Goal: Task Accomplishment & Management: Use online tool/utility

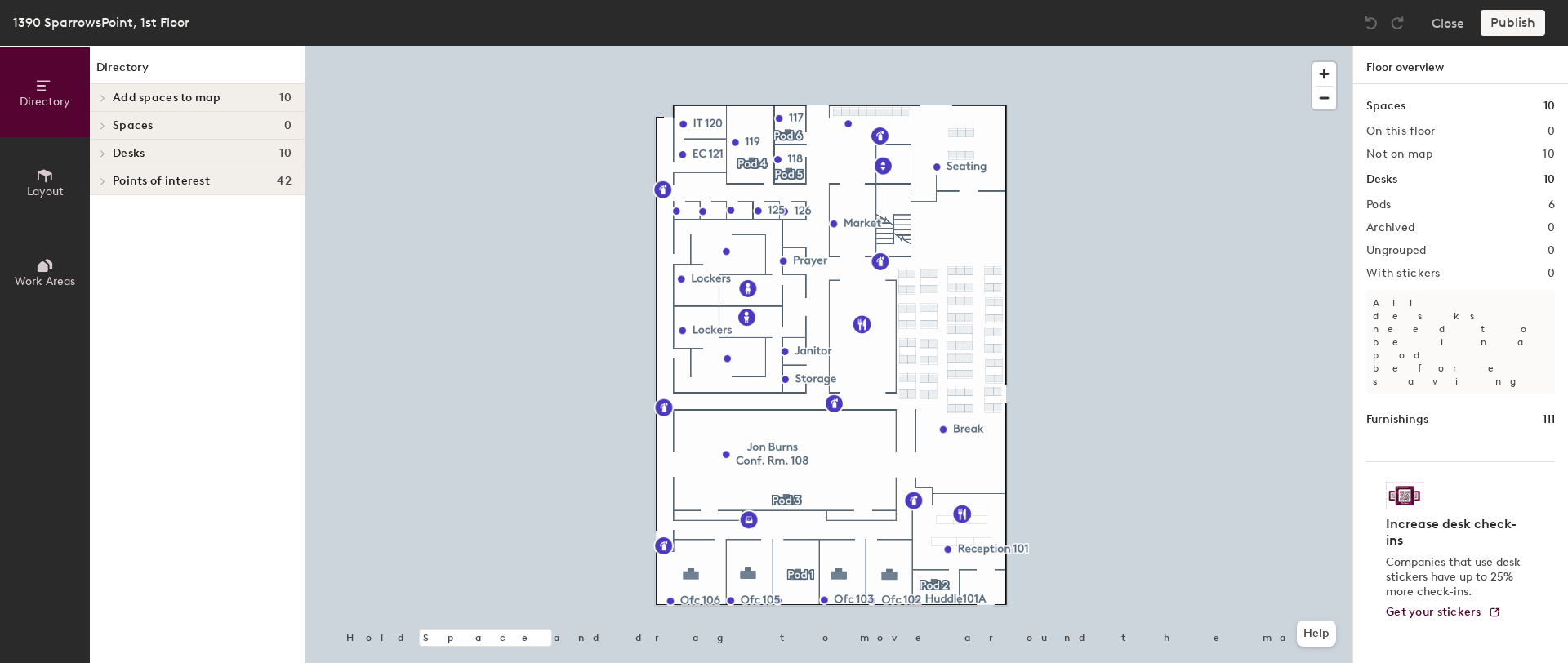
click at [182, 132] on div "Spaces 0" at bounding box center [197, 126] width 214 height 28
click at [153, 120] on h4 "Spaces 0" at bounding box center [202, 125] width 179 height 13
click at [38, 186] on span "Layout" at bounding box center [45, 192] width 37 height 14
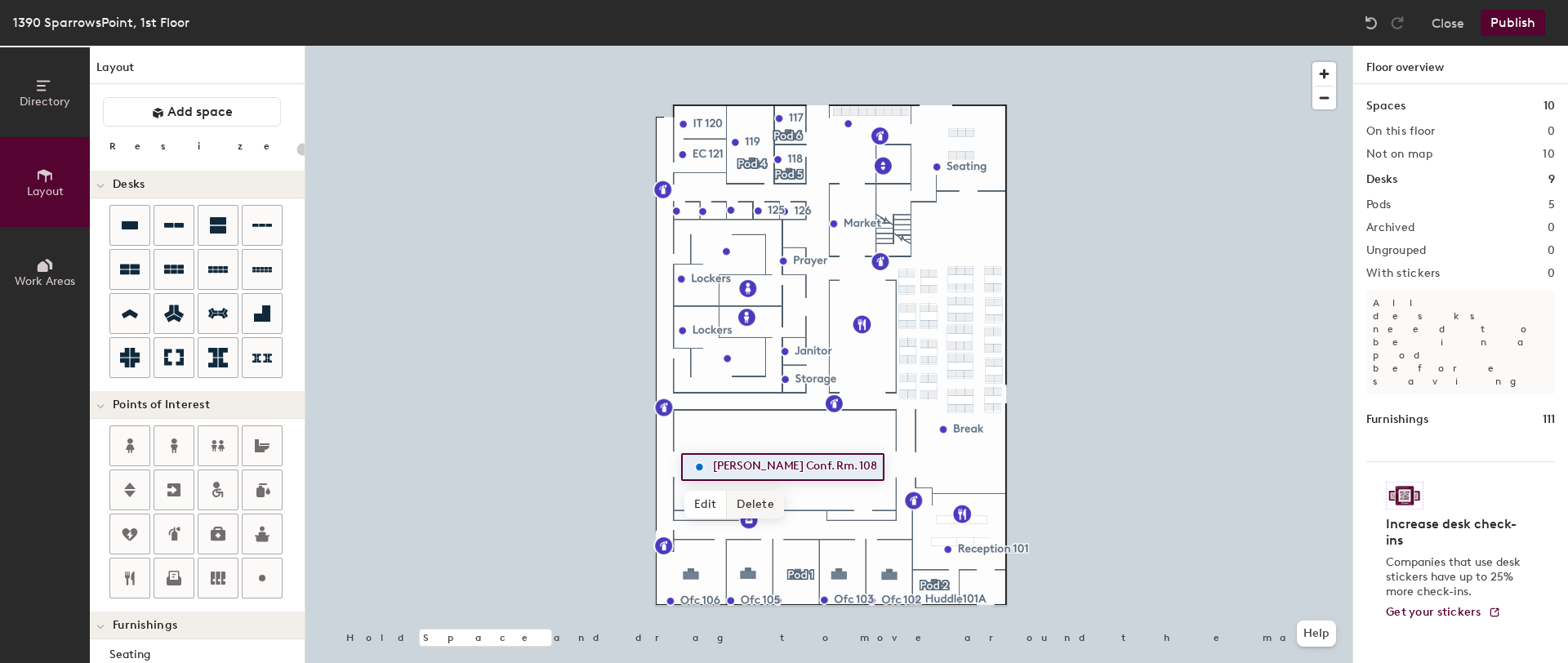
click at [755, 495] on span "Delete" at bounding box center [756, 504] width 58 height 28
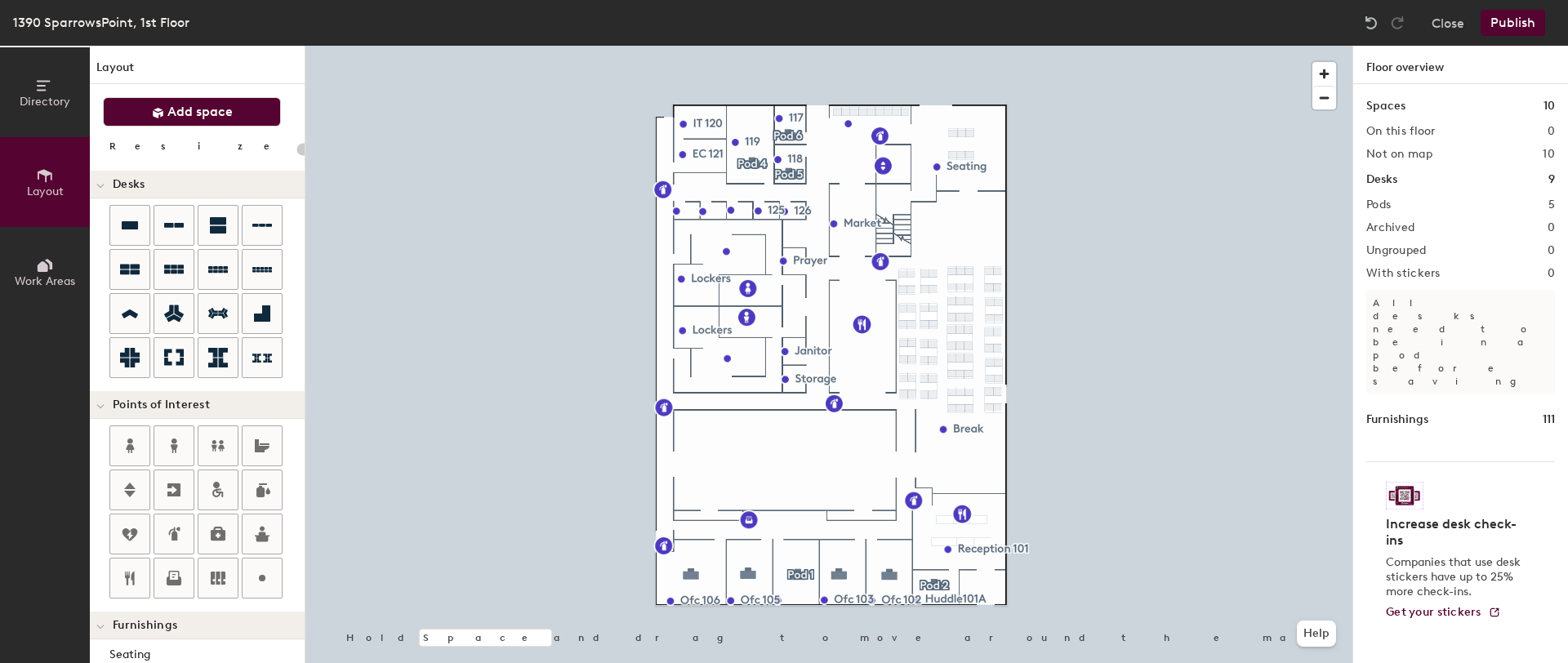
click at [163, 112] on icon at bounding box center [158, 113] width 12 height 12
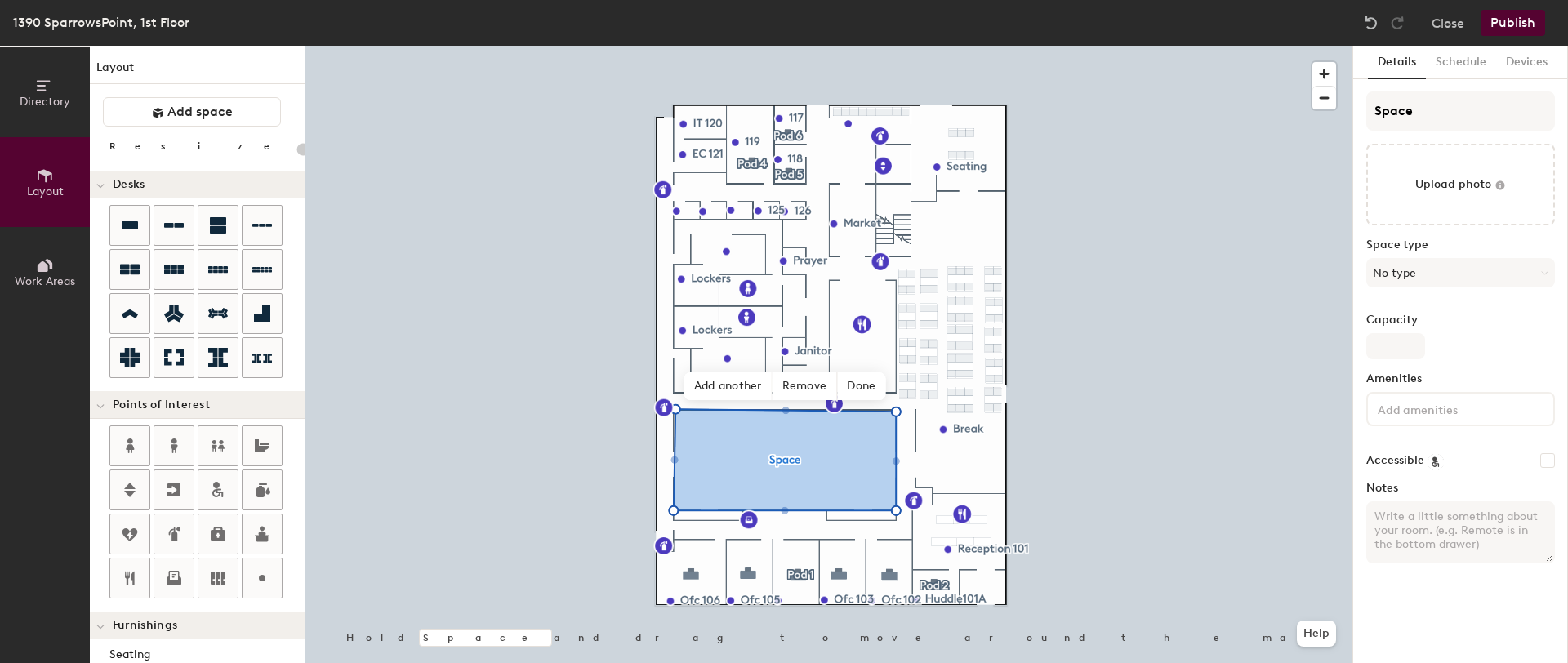
type input "20"
drag, startPoint x: 1368, startPoint y: 110, endPoint x: 1488, endPoint y: 110, distance: 120.0
click at [1488, 110] on input "Space" at bounding box center [1461, 110] width 189 height 39
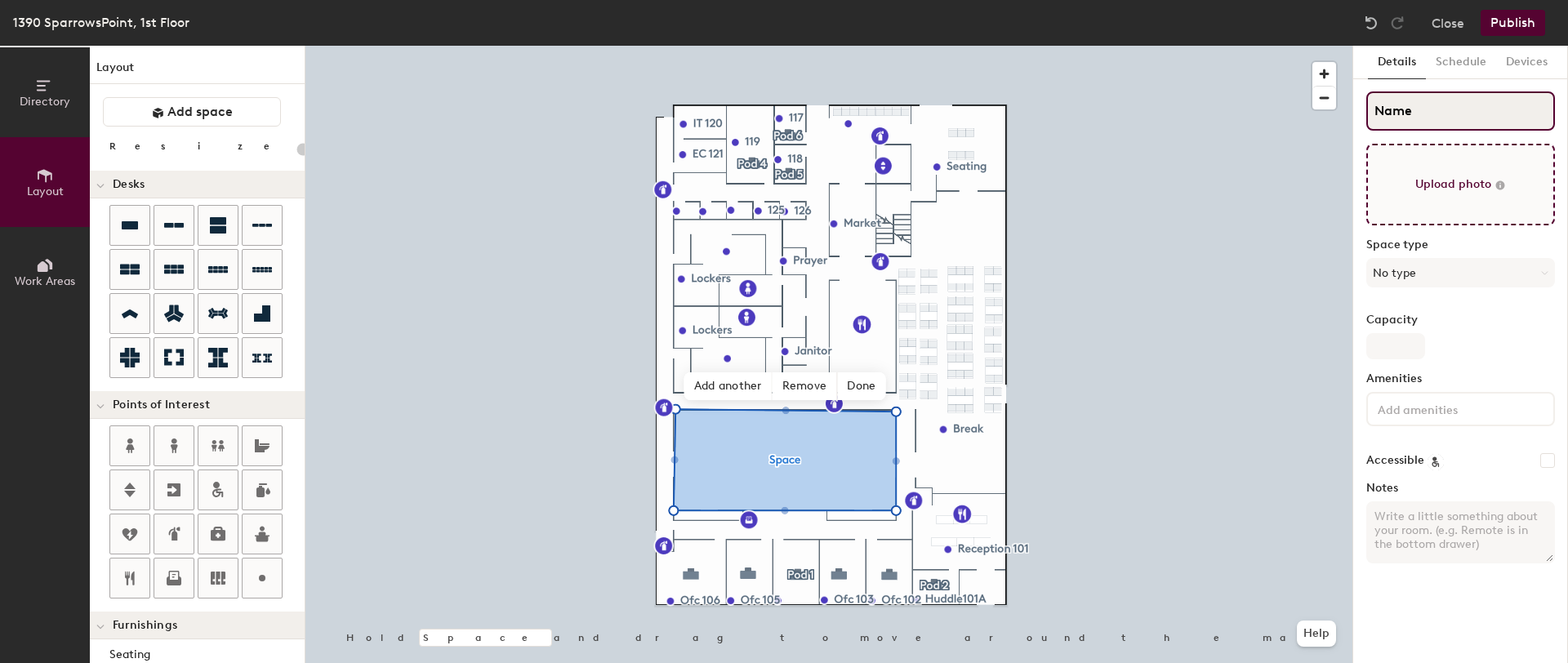
type input "Name"
type input "20"
type input "Name f"
type input "20"
type input "Name f =="
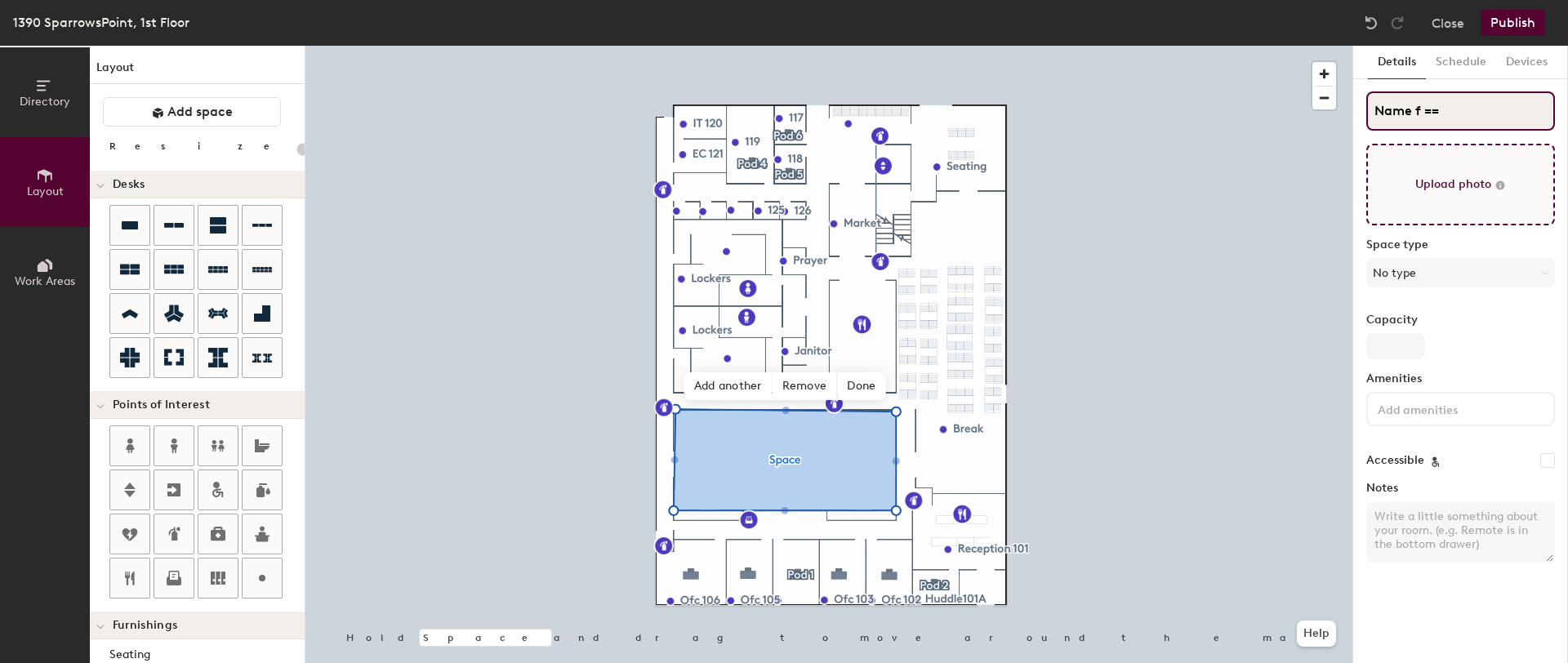
type input "20"
type input "Name f ==of"
type input "20"
type input "Name f =="
type input "20"
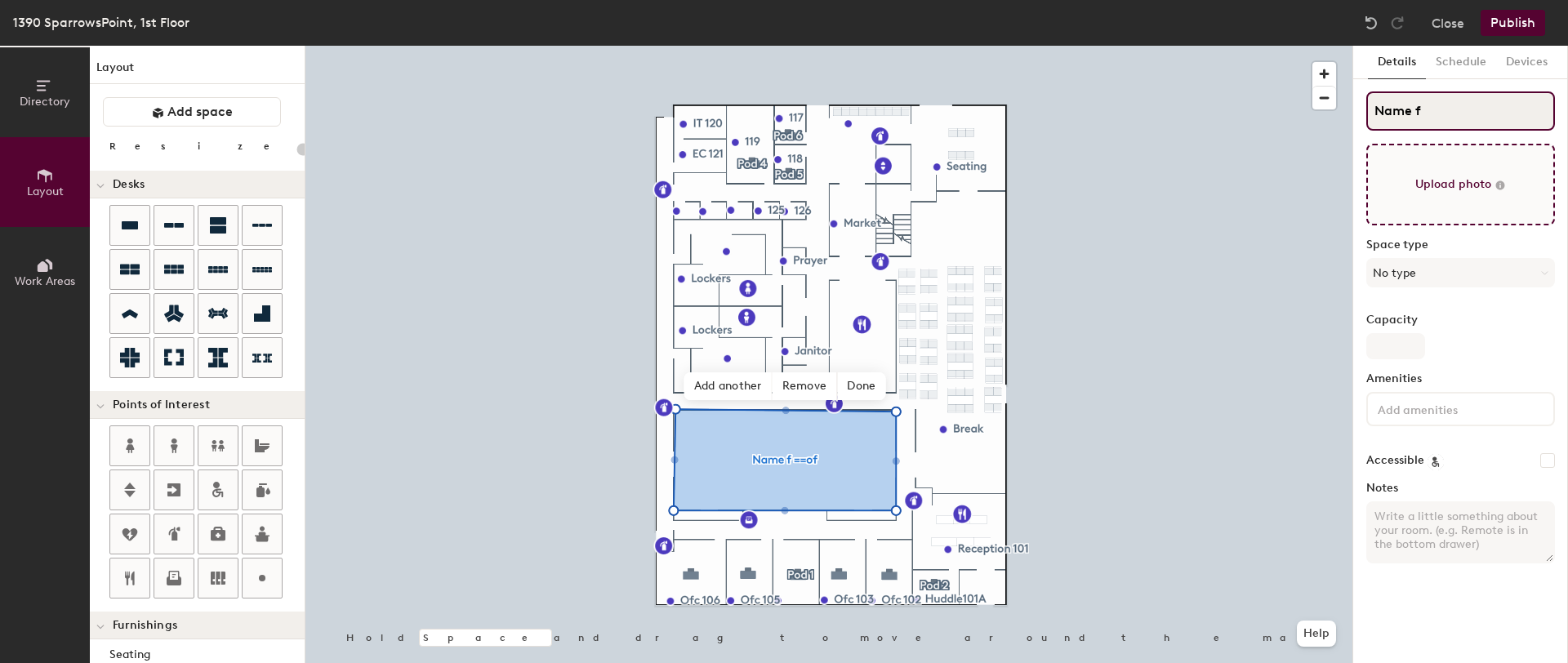
type input "Name f"
type input "20"
type input "Name f="
type input "20"
type input "Name f=o"
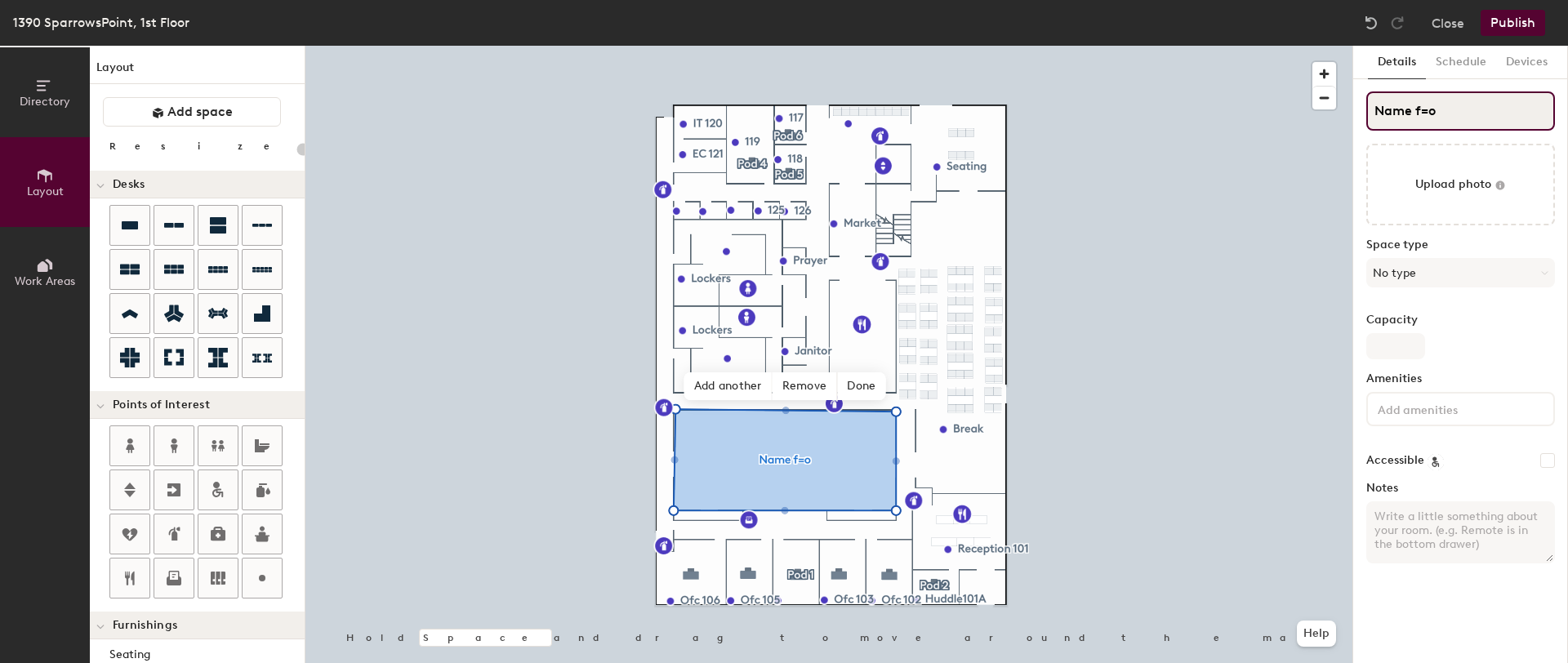
type input "20"
click at [866, 387] on span "Done" at bounding box center [861, 386] width 49 height 28
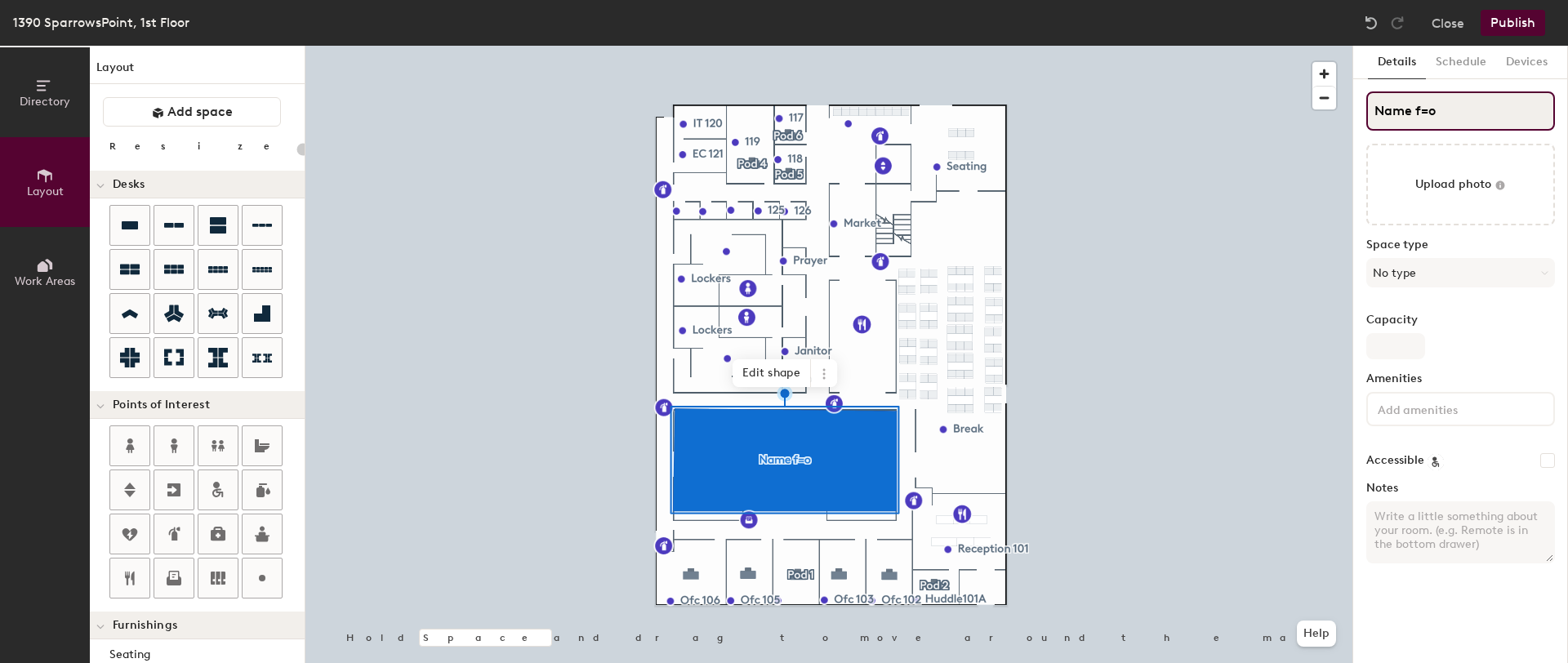
drag, startPoint x: 1372, startPoint y: 109, endPoint x: 1560, endPoint y: 107, distance: 188.0
click at [1560, 107] on div "Details Schedule Devices Name f=o Upload photo Space type No type Capacity Amen…" at bounding box center [1461, 354] width 214 height 617
drag, startPoint x: 1459, startPoint y: 117, endPoint x: 1379, endPoint y: 112, distance: 80.2
click at [1379, 112] on input "Name f=o" at bounding box center [1461, 110] width 189 height 39
type input "N"
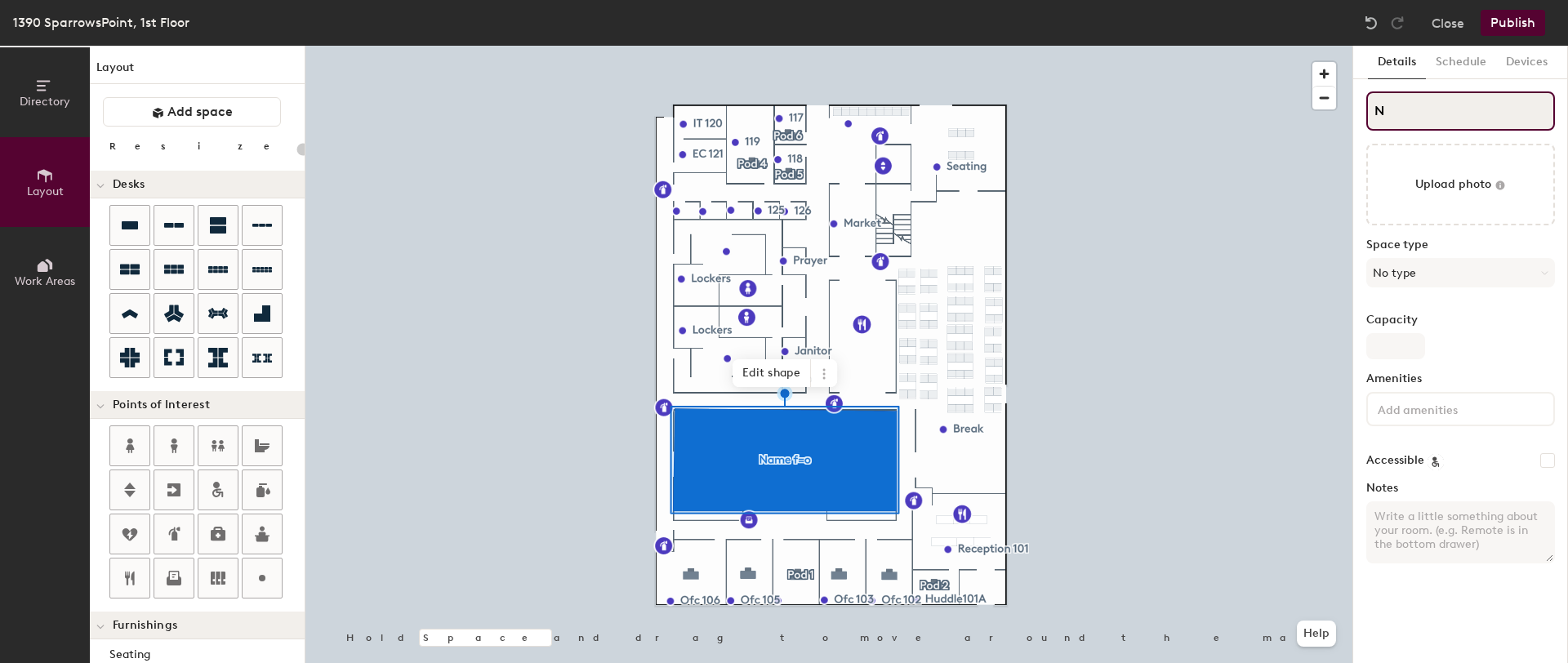
type input "20"
type input "N"
click at [1419, 104] on input "N" at bounding box center [1461, 110] width 189 height 39
type input "20"
type input "New"
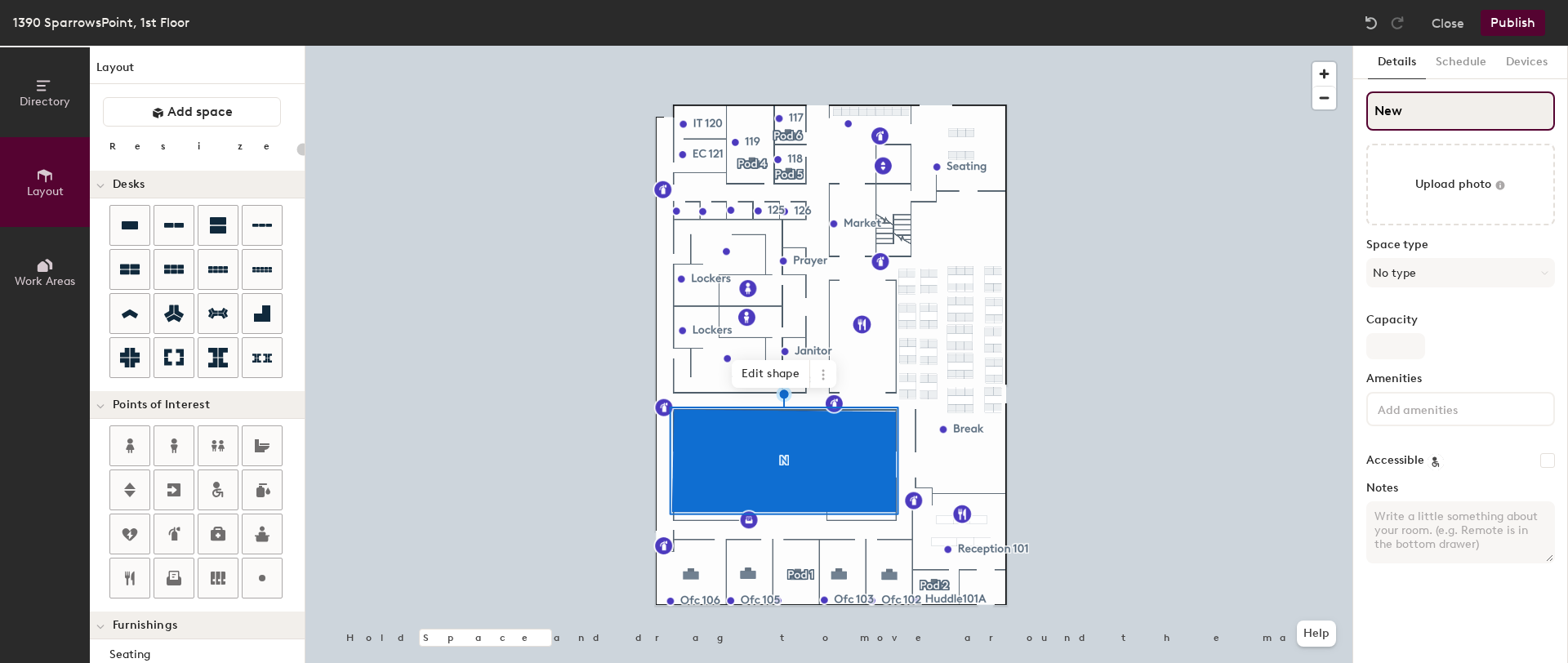
type input "20"
type input "New"
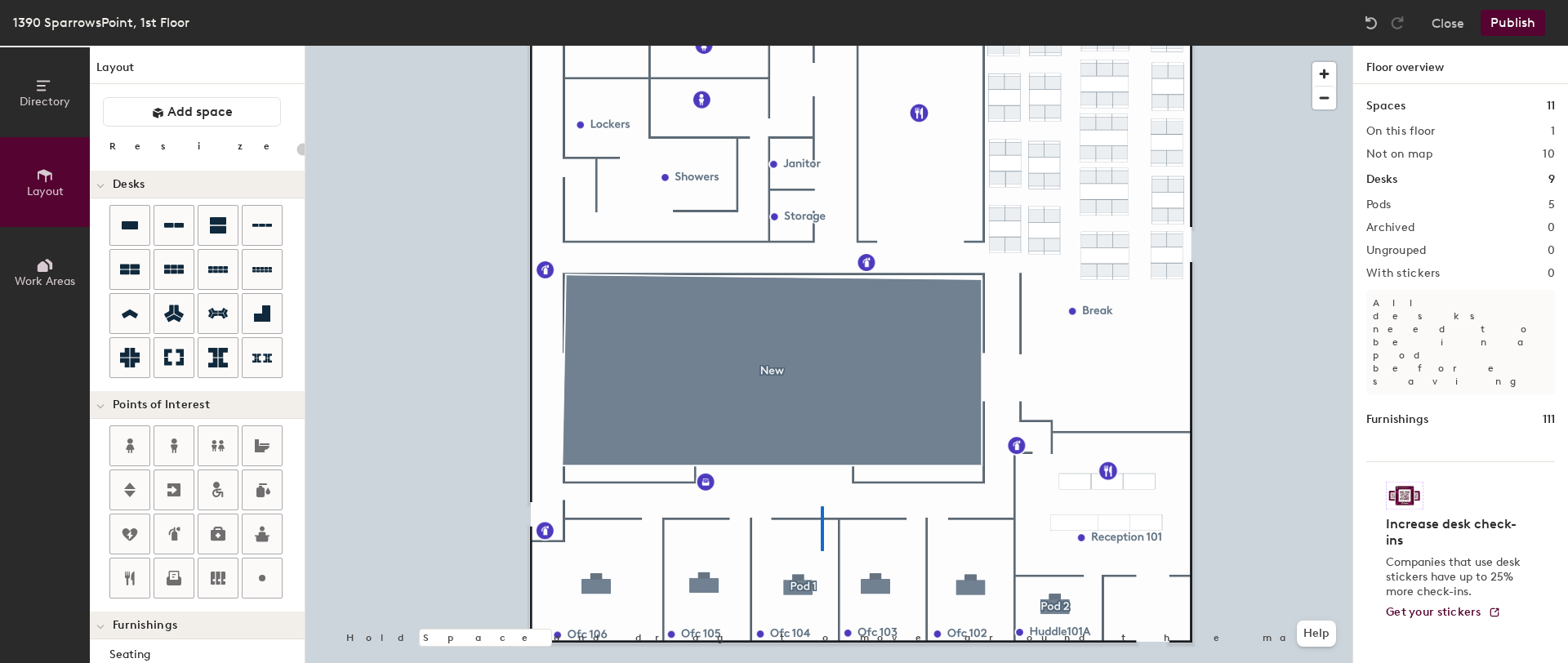
click at [820, 46] on div at bounding box center [829, 46] width 1047 height 0
click at [597, 46] on div at bounding box center [829, 46] width 1047 height 0
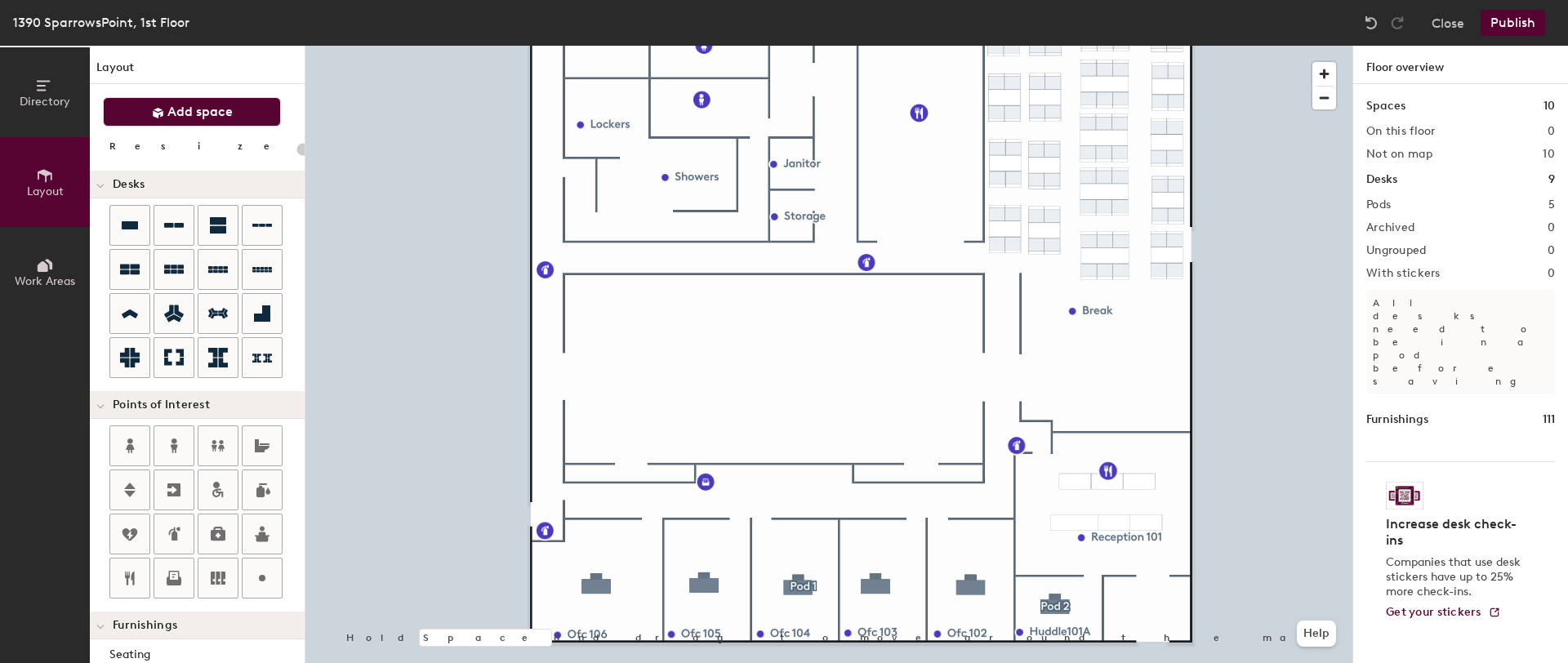
click at [185, 112] on span "Add space" at bounding box center [201, 111] width 66 height 16
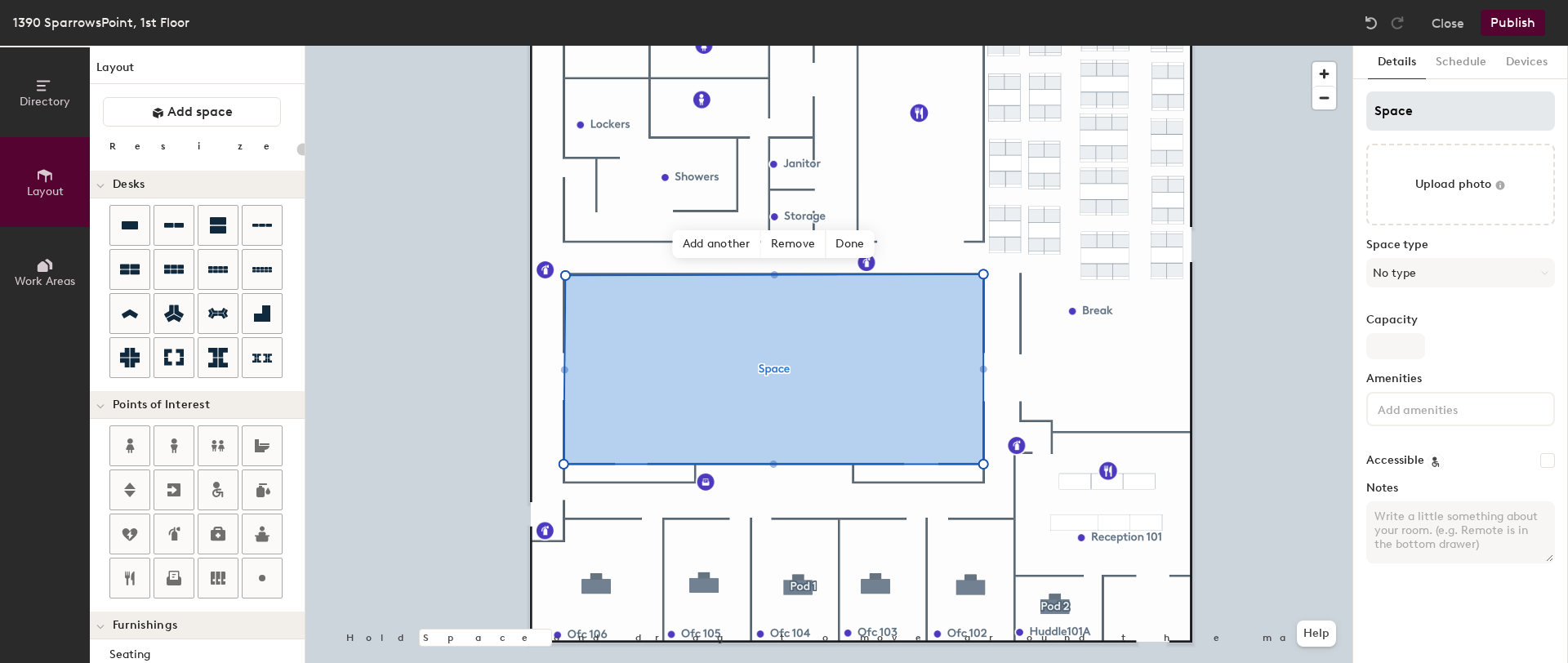
type input "20"
drag, startPoint x: 1374, startPoint y: 109, endPoint x: 1422, endPoint y: 105, distance: 48.2
click at [1422, 105] on input "Space" at bounding box center [1461, 110] width 189 height 39
type input "J"
type input "20"
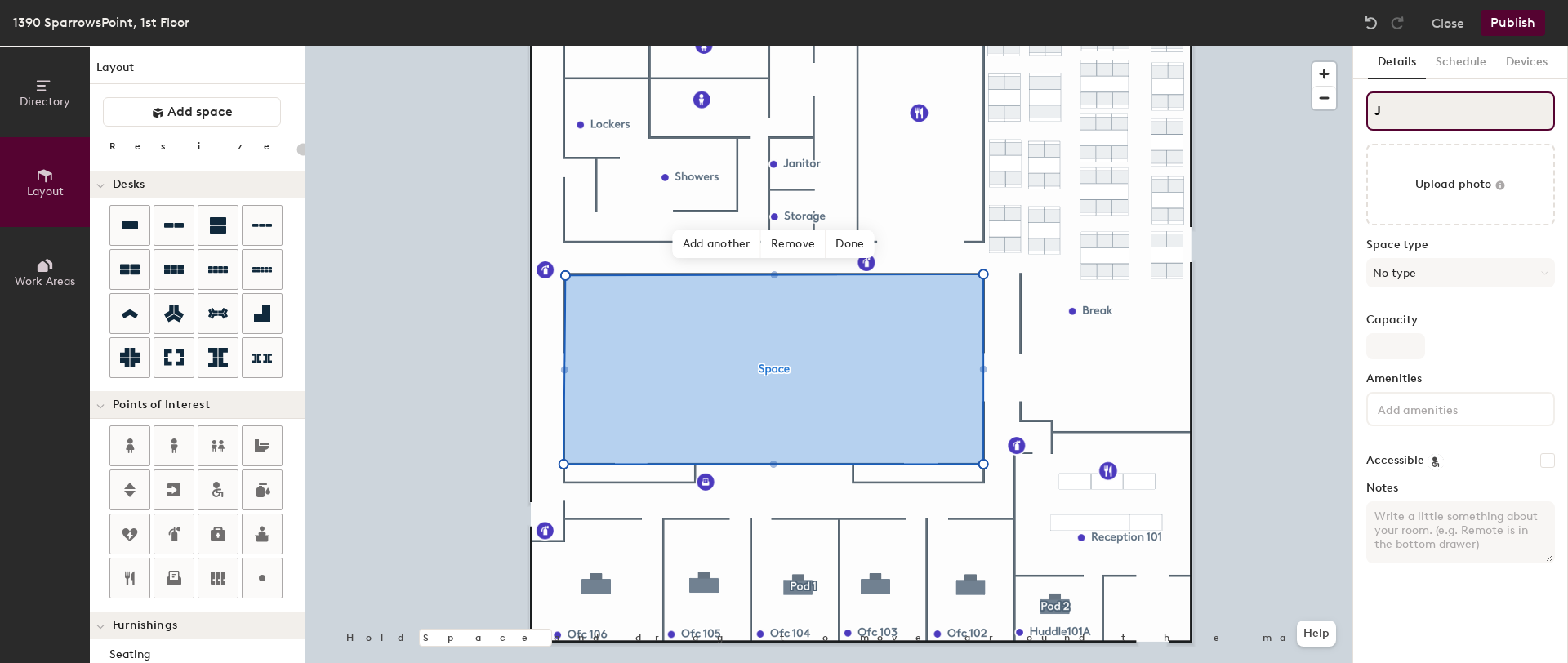
type input "Jo"
type input "20"
type input "Joh"
type input "20"
type input "Joh n"
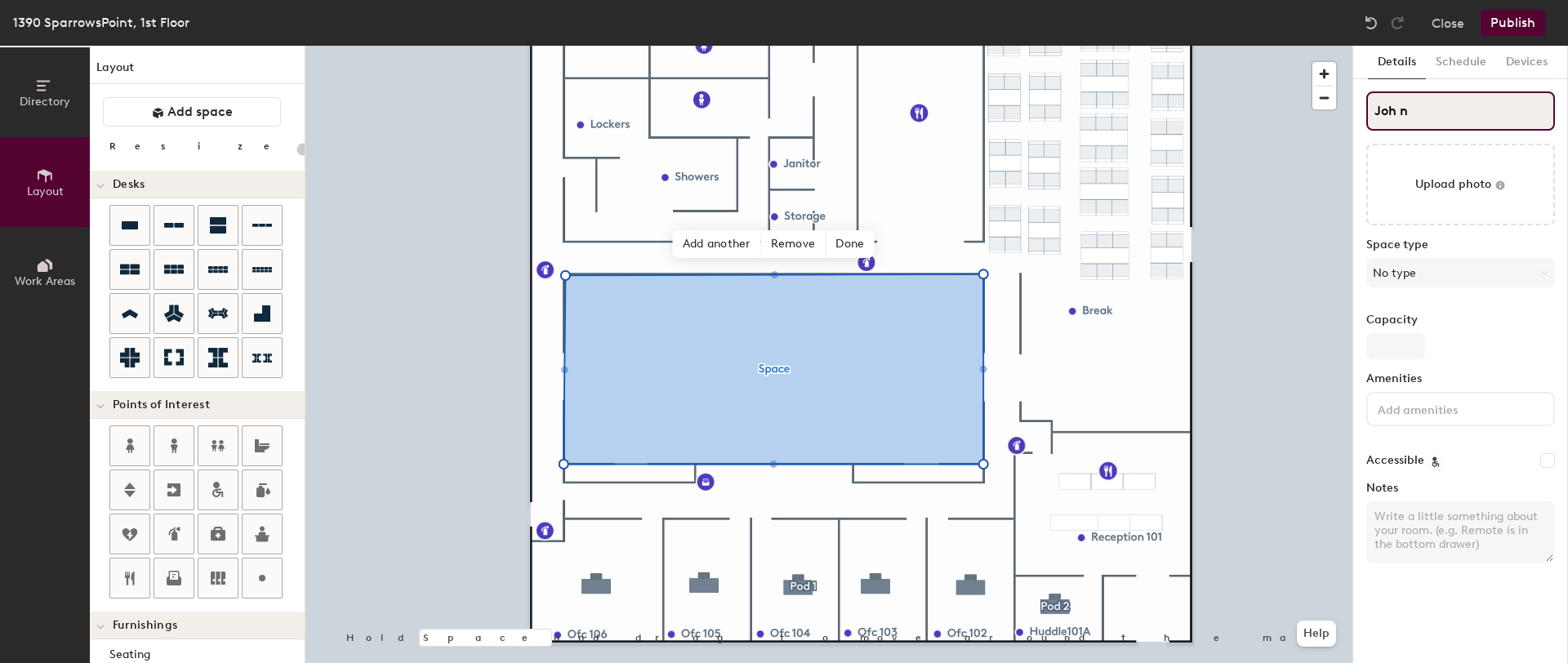
type input "20"
type input "Joh"
type input "20"
type input "[PERSON_NAME]"
type input "20"
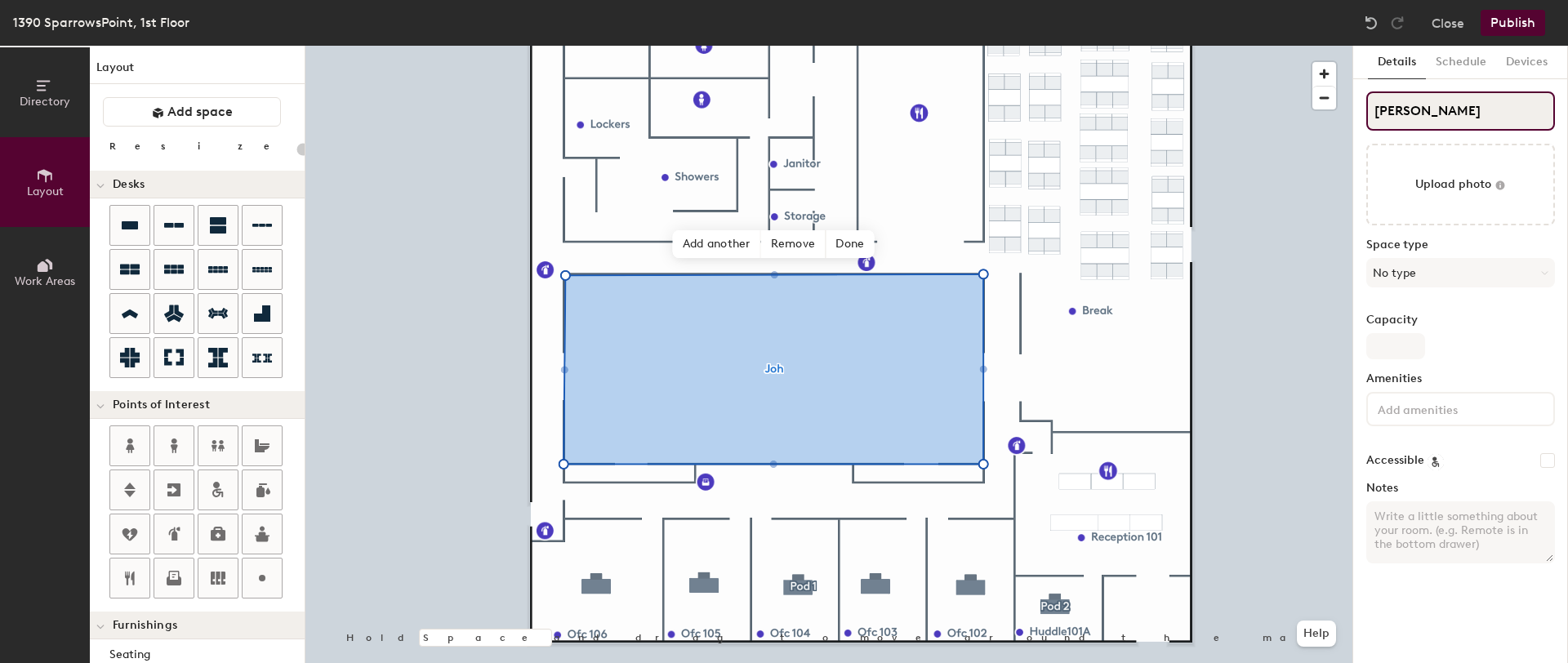
type input "[PERSON_NAME] NB"
type input "20"
type input "[PERSON_NAME]"
type input "20"
type input "[PERSON_NAME]"
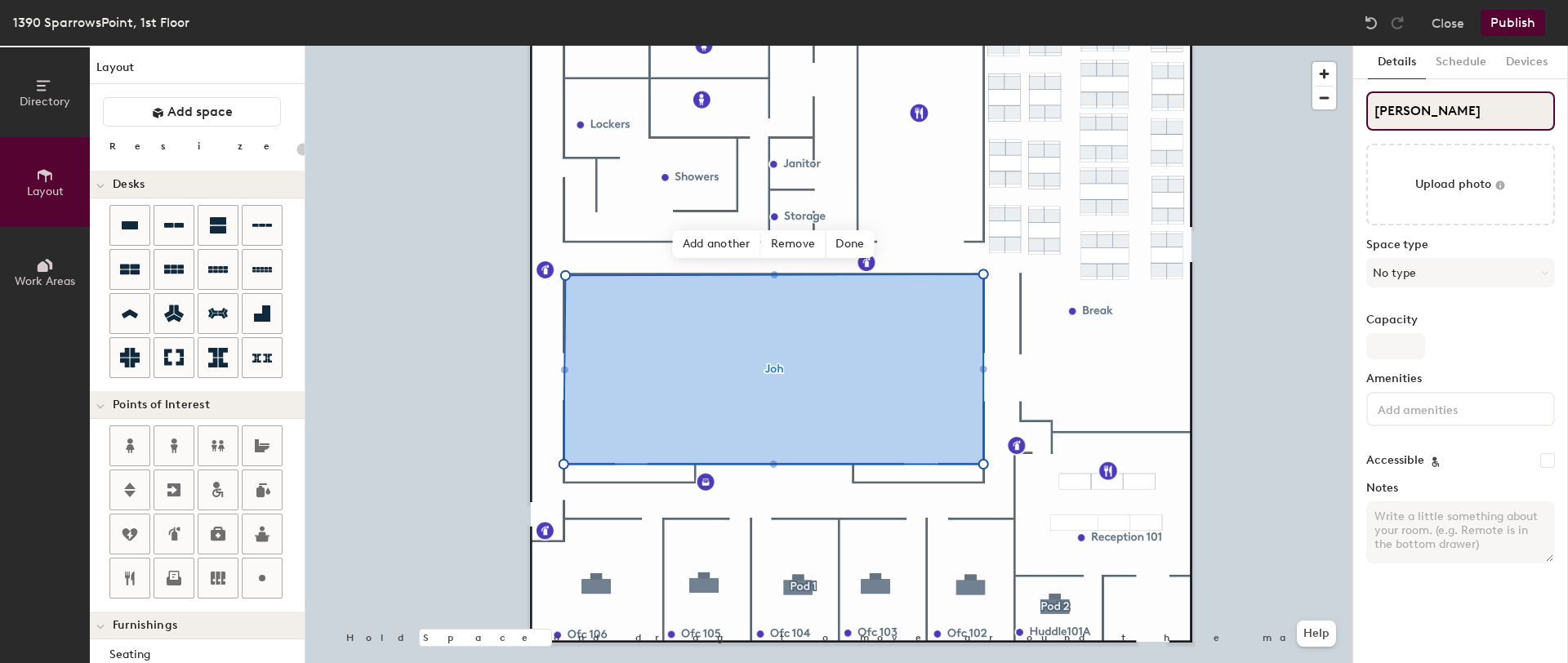
type input "20"
type input "[PERSON_NAME]"
type input "20"
type input "[PERSON_NAME]"
type input "20"
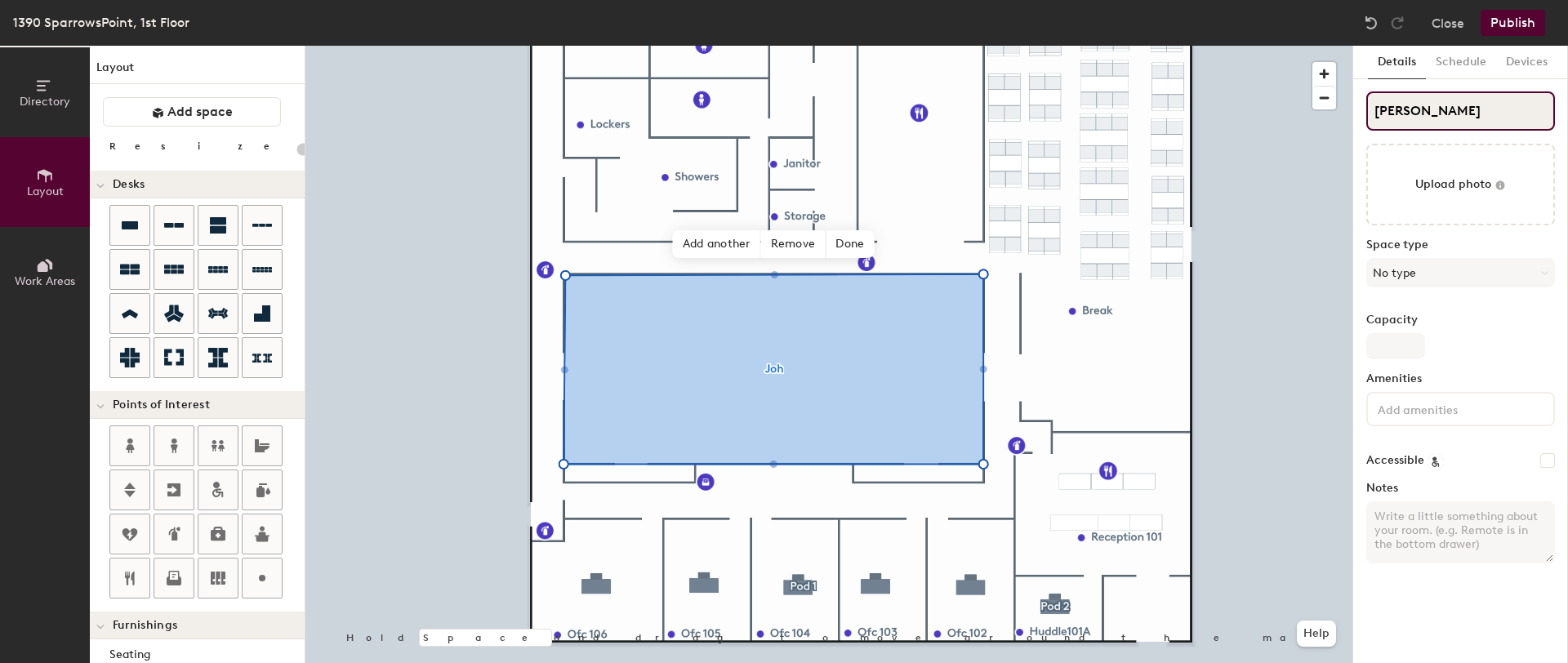
type input "[PERSON_NAME]"
type input "20"
type input "[PERSON_NAME]"
type input "20"
type input "[PERSON_NAME]"
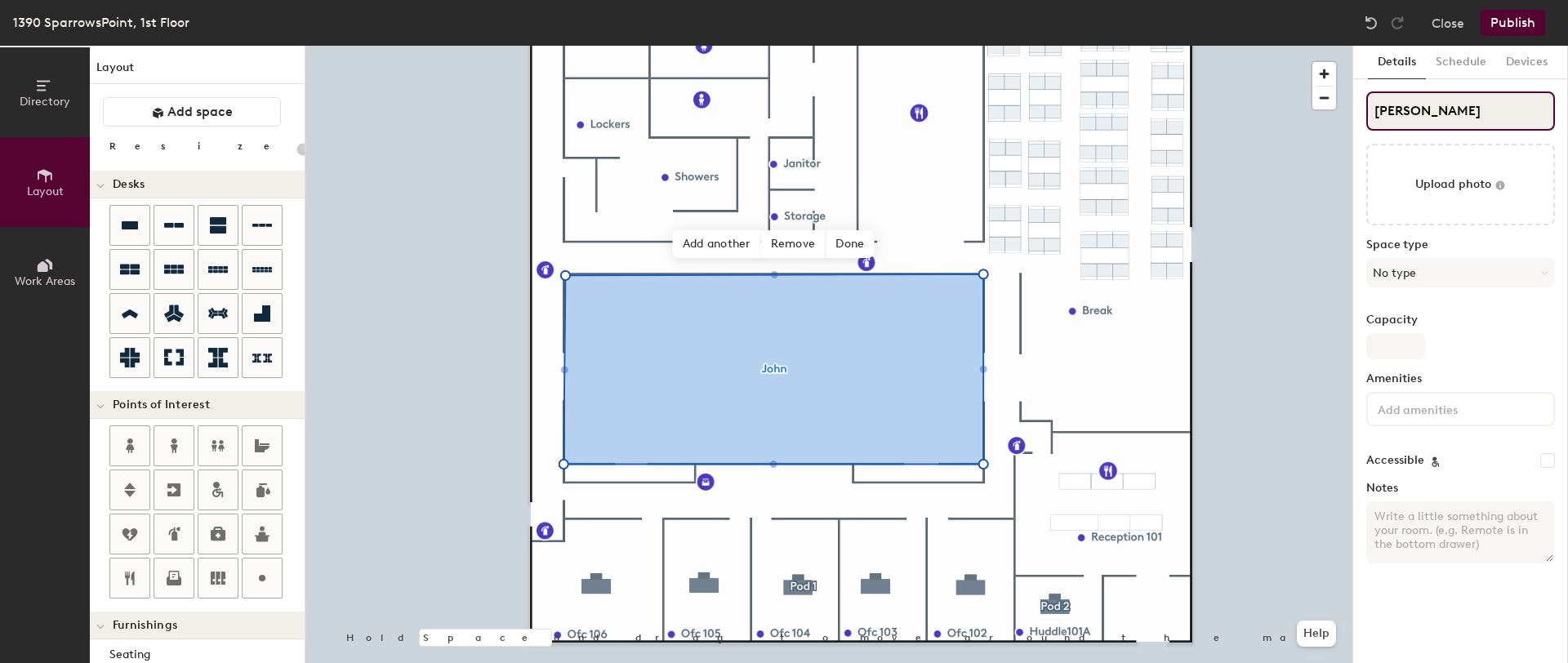
type input "20"
type input "[PERSON_NAME]"
type input "20"
type input "[PERSON_NAME]"
type input "20"
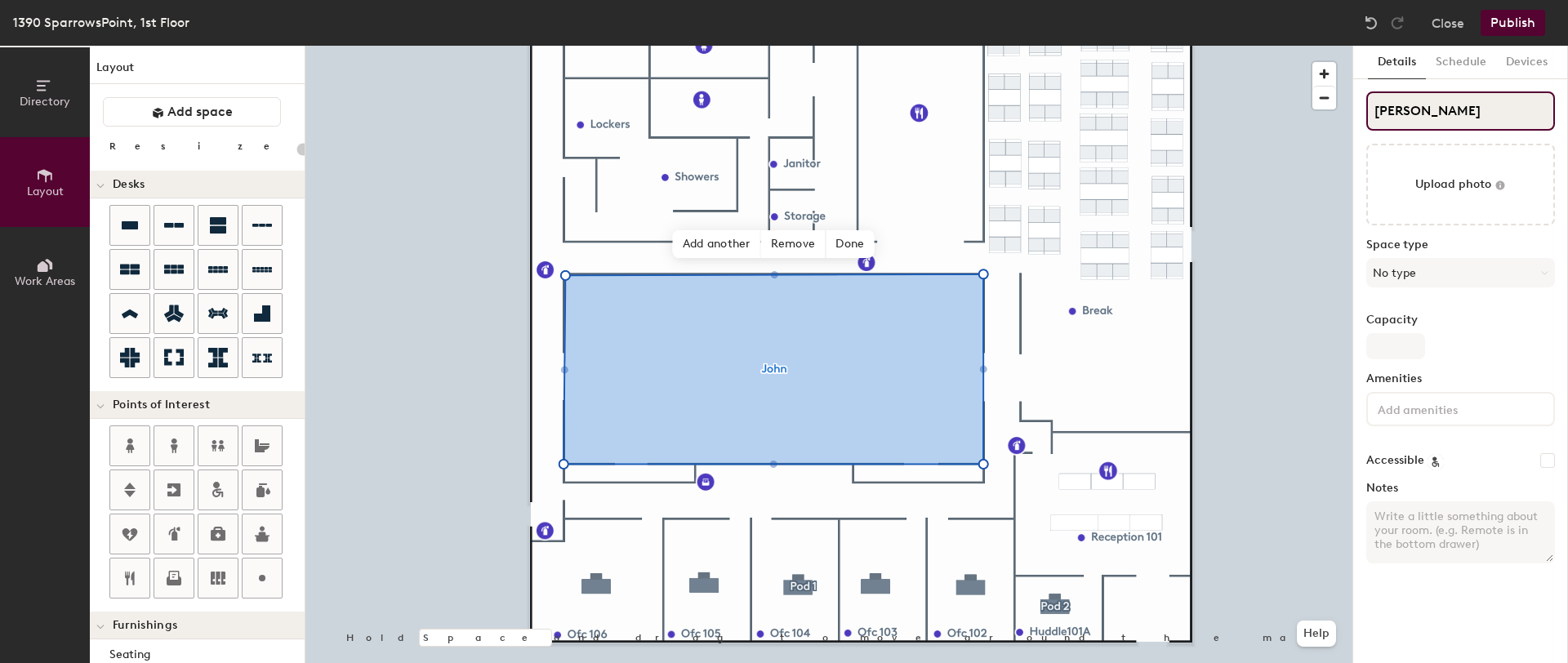
type input "[PERSON_NAME]"
type input "20"
type input "Jo"
type input "20"
type input "[PERSON_NAME]"
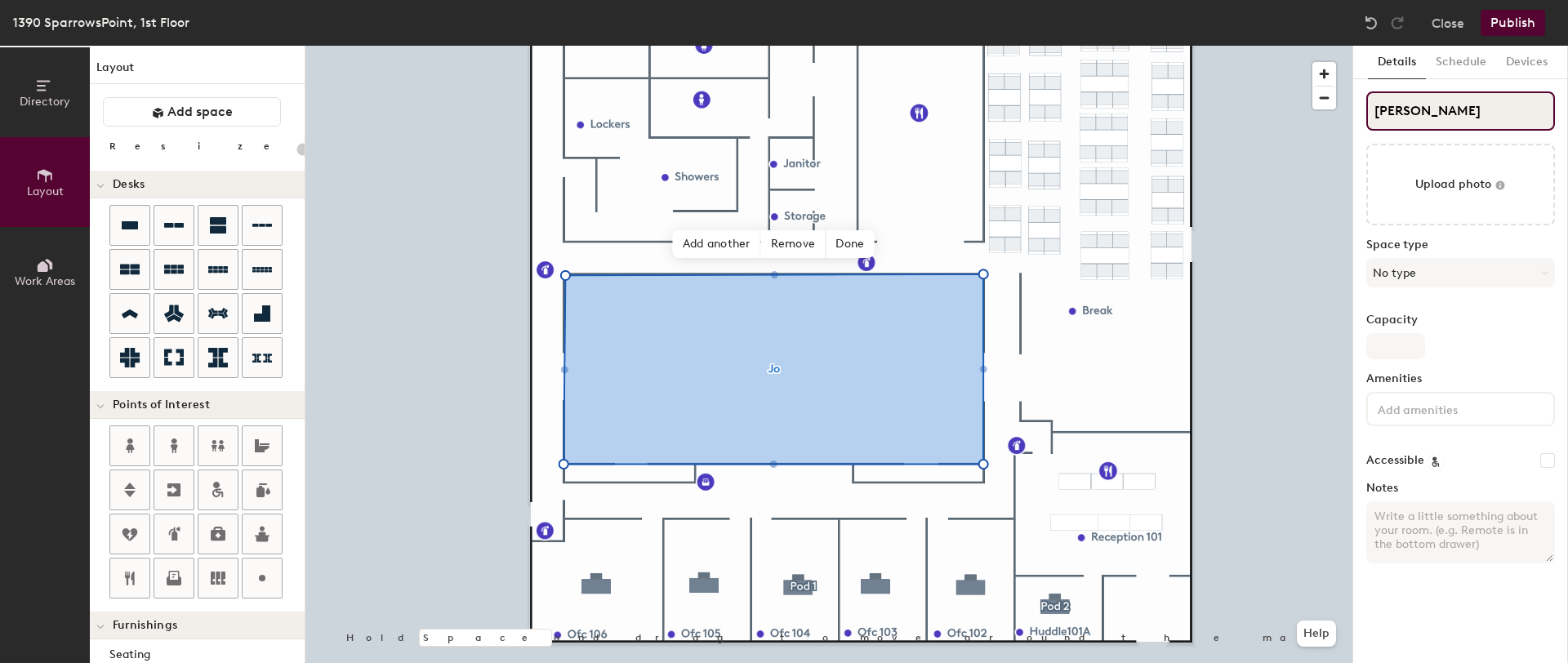
type input "20"
type input "[PERSON_NAME]"
type input "20"
type input "[PERSON_NAME]"
type input "20"
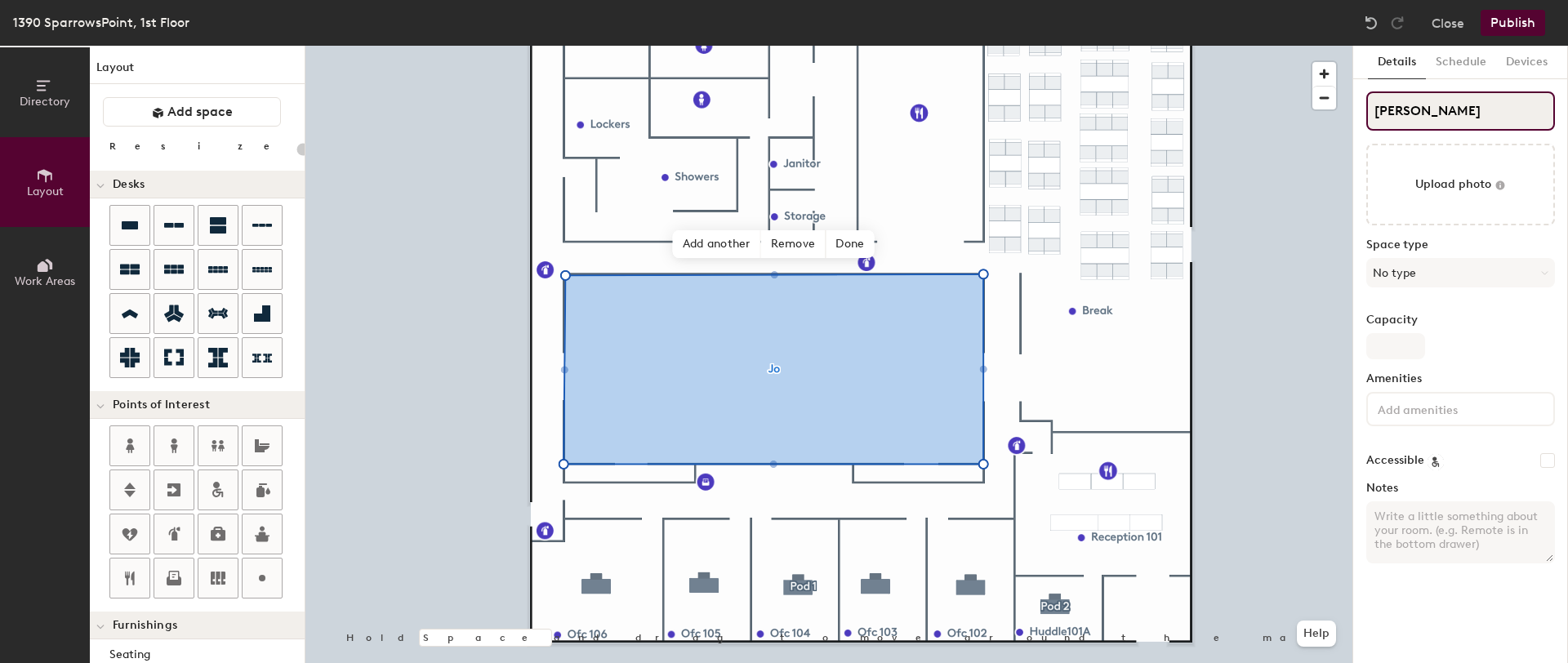
type input "[PERSON_NAME]"
type input "20"
type input "[PERSON_NAME]"
type input "20"
type input "[PERSON_NAME] T"
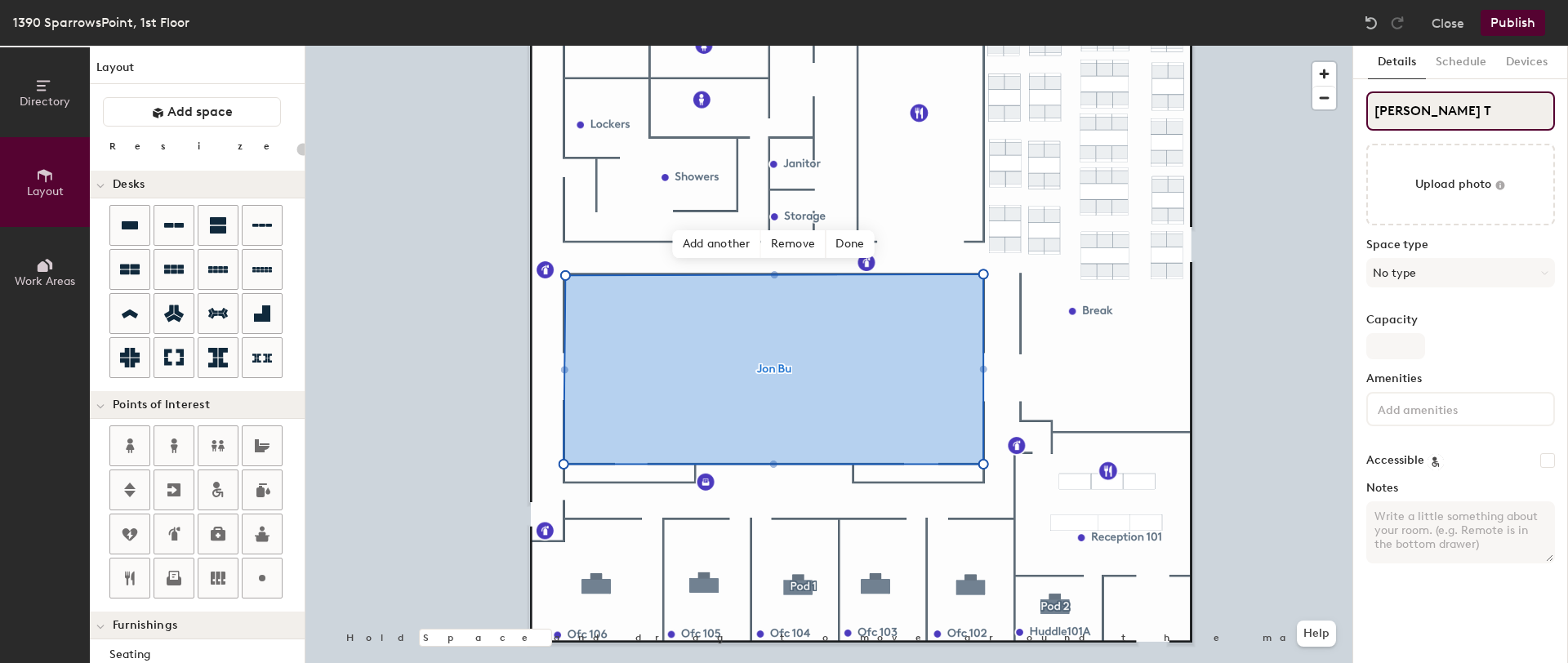
type input "20"
type input "[PERSON_NAME] Tr"
type input "20"
type input "[PERSON_NAME] Trai"
type input "20"
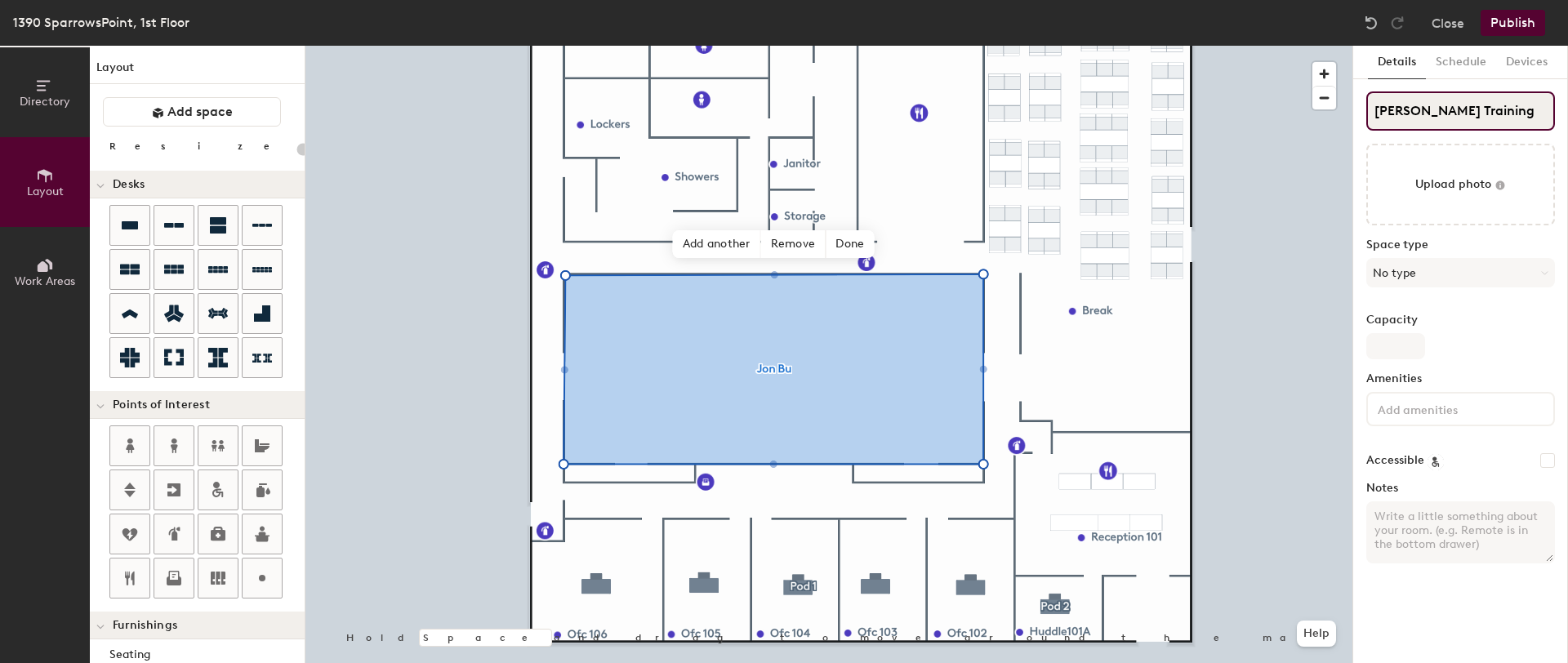
type input "[PERSON_NAME] Training"
type input "20"
type input "[PERSON_NAME] Training Room"
type input "20"
type input "[PERSON_NAME] Training Room"
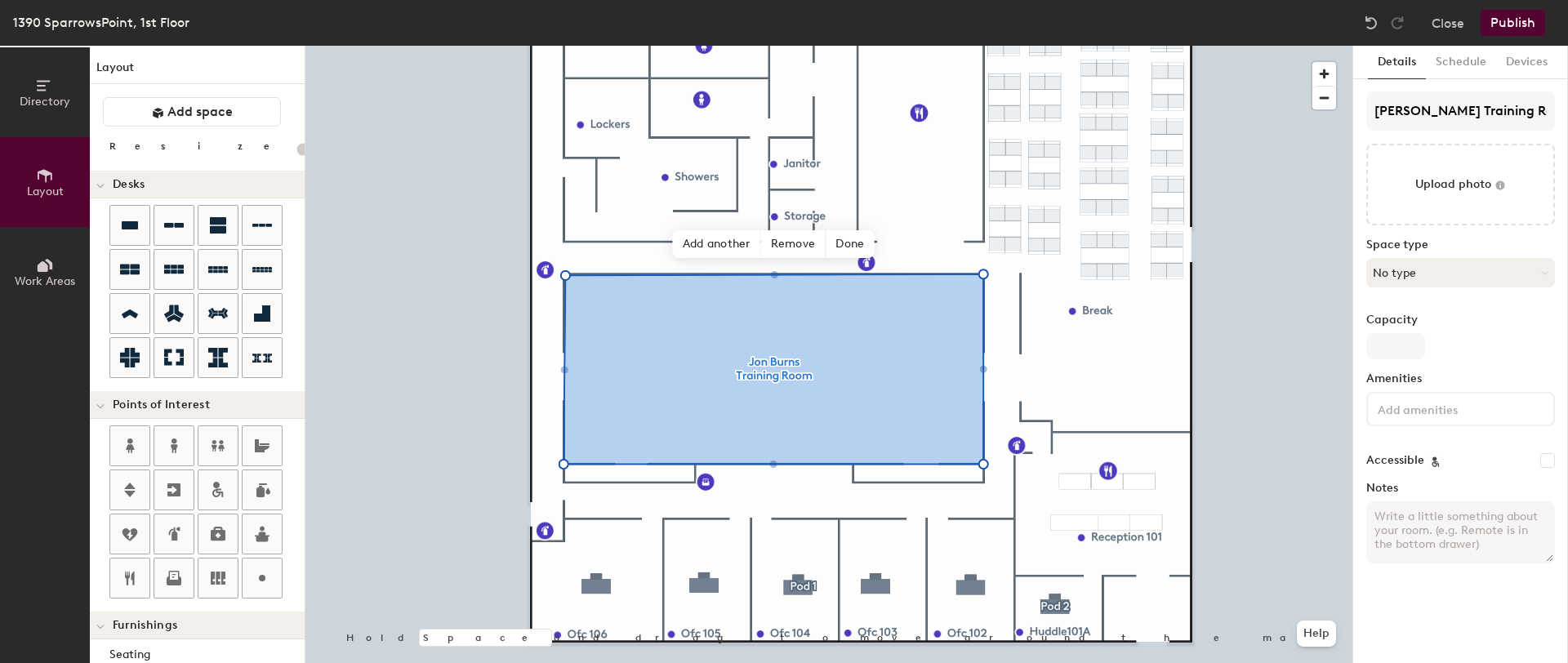
click at [1479, 277] on button "No type" at bounding box center [1461, 273] width 189 height 30
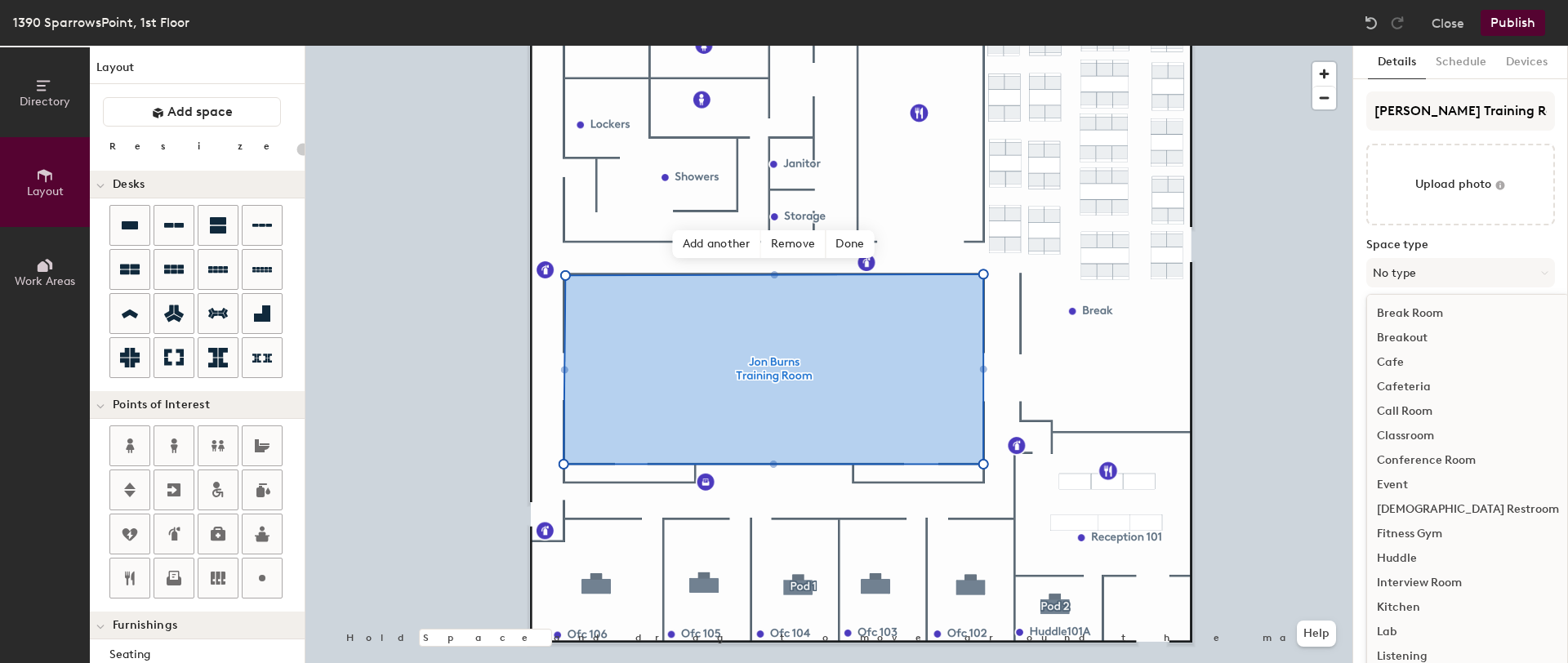
click at [1410, 434] on div "Classroom" at bounding box center [1467, 436] width 202 height 25
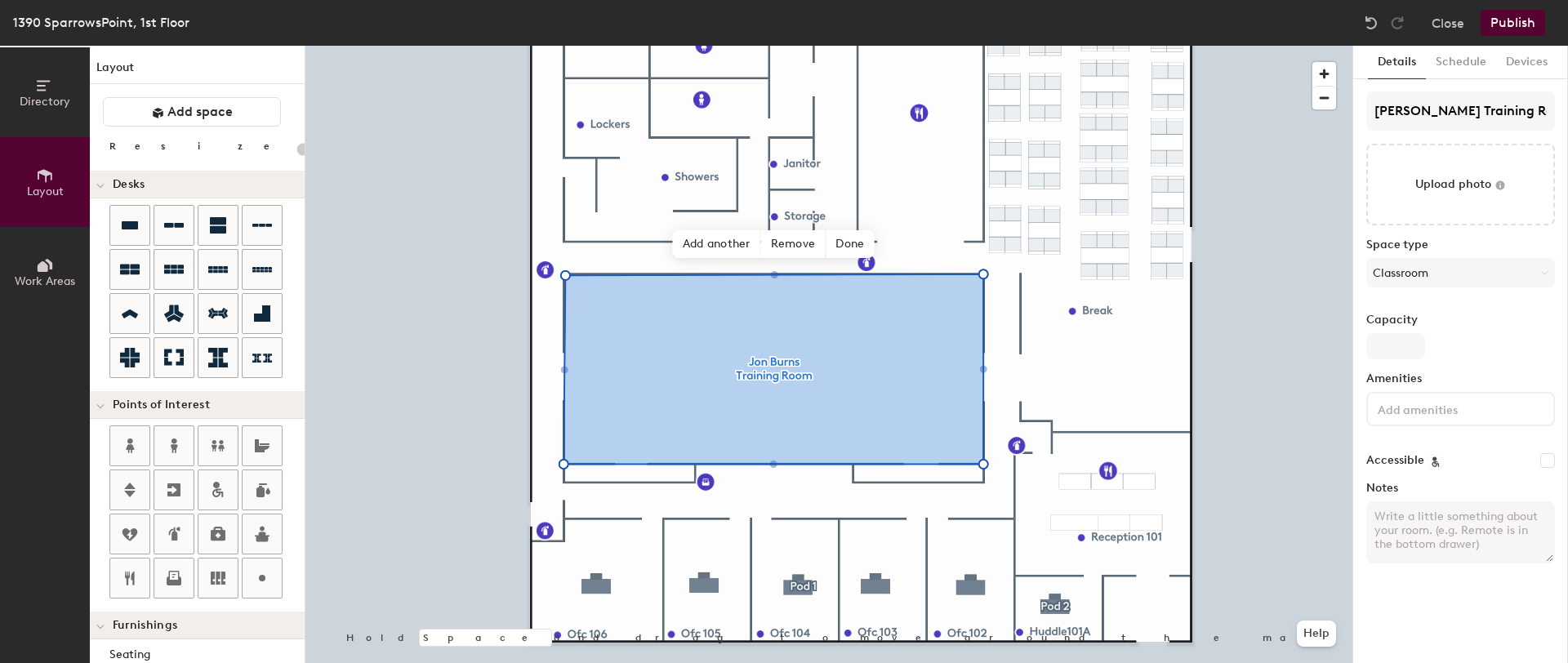
click at [1509, 25] on button "Publish" at bounding box center [1512, 23] width 65 height 26
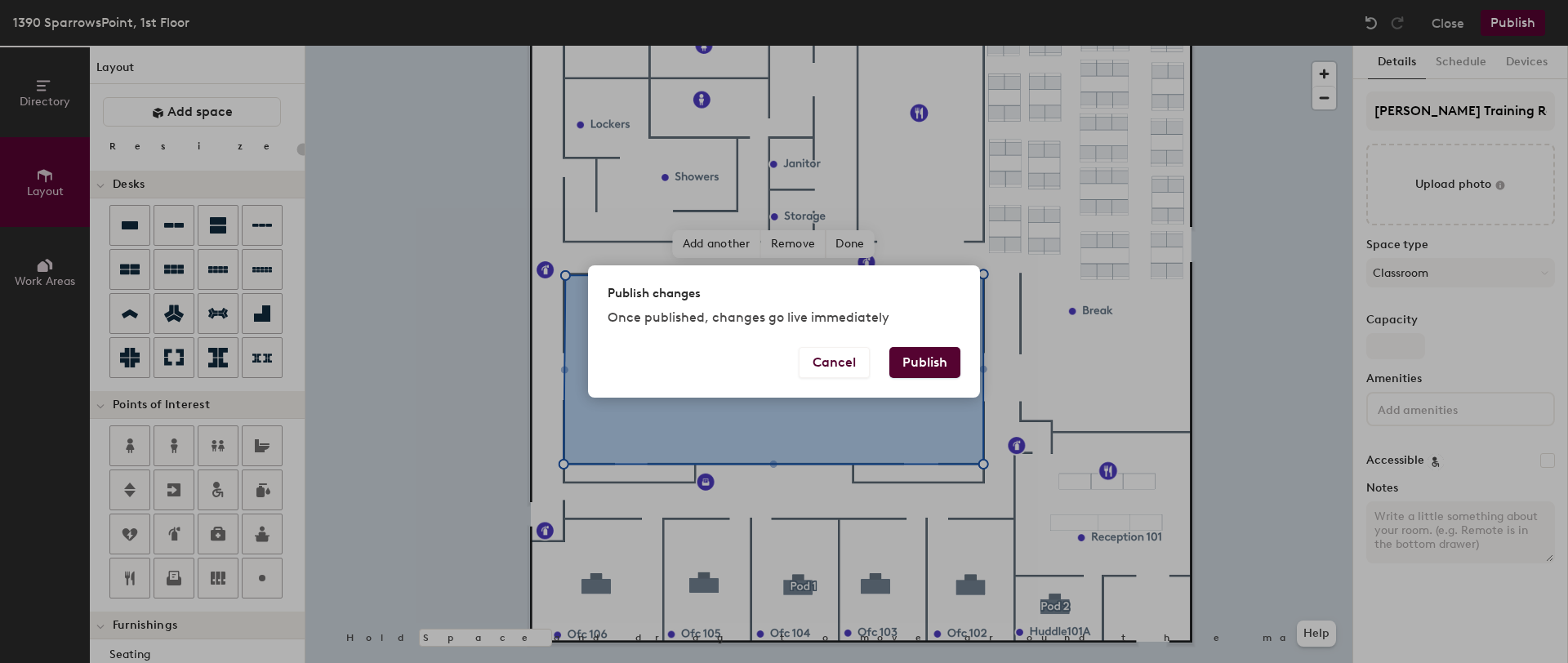
click at [929, 360] on button "Publish" at bounding box center [925, 361] width 71 height 31
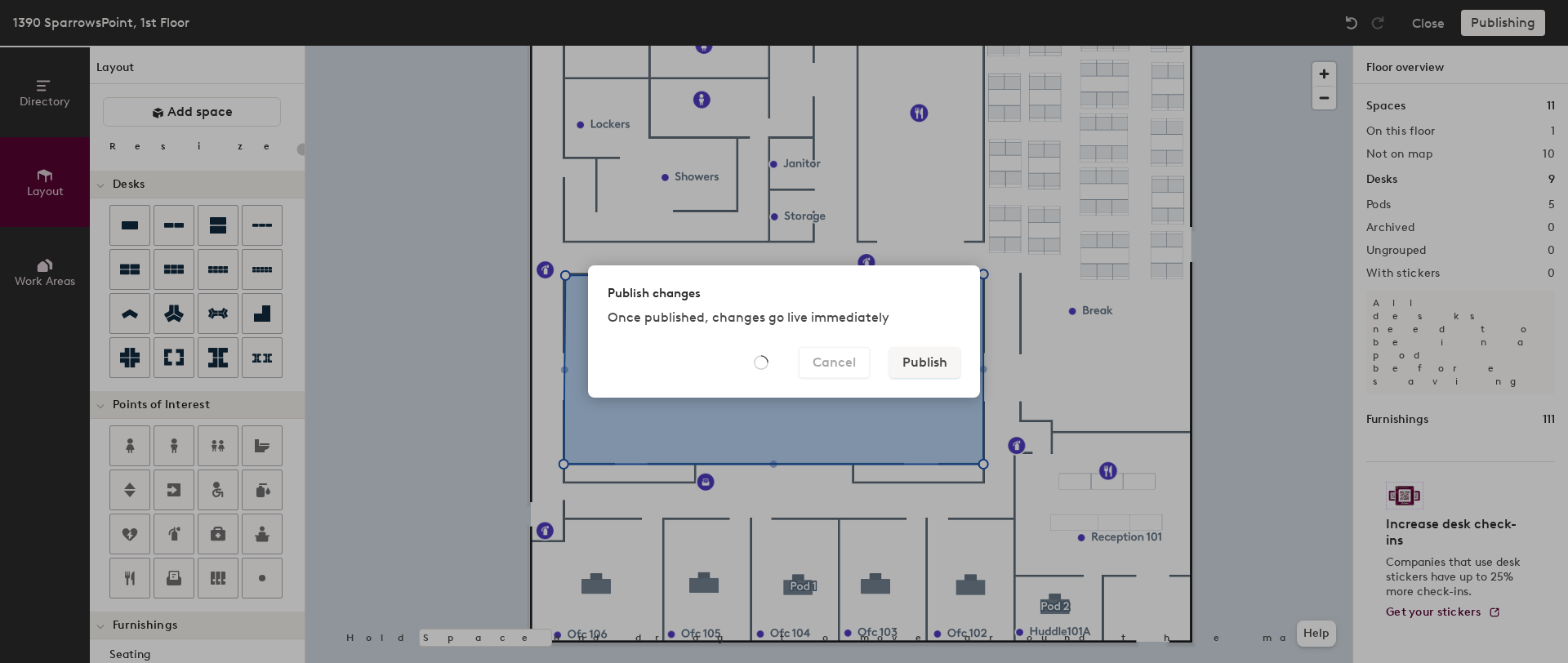
type input "20"
